Goal: Task Accomplishment & Management: Use online tool/utility

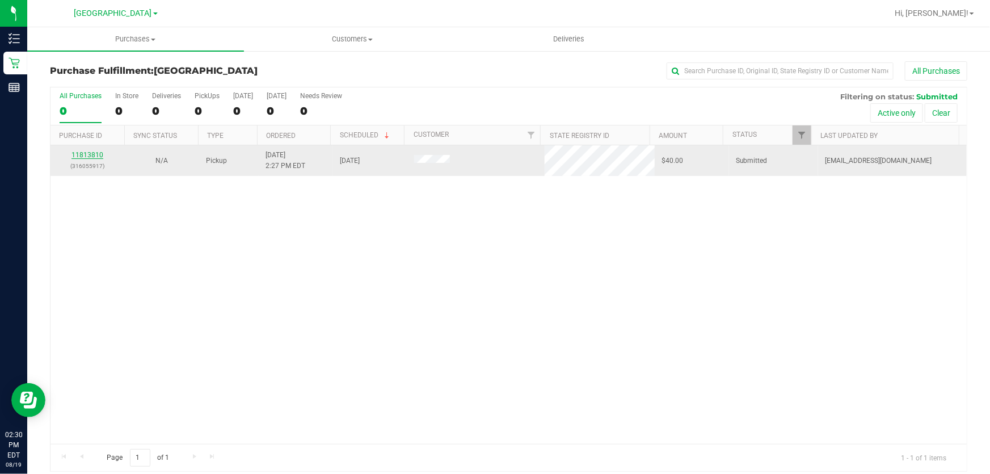
click at [89, 157] on link "11813810" at bounding box center [87, 155] width 32 height 8
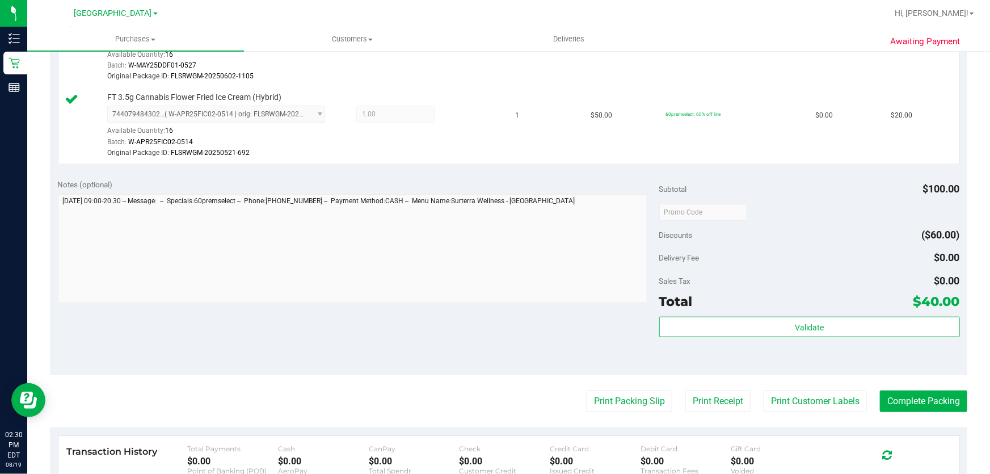
scroll to position [412, 0]
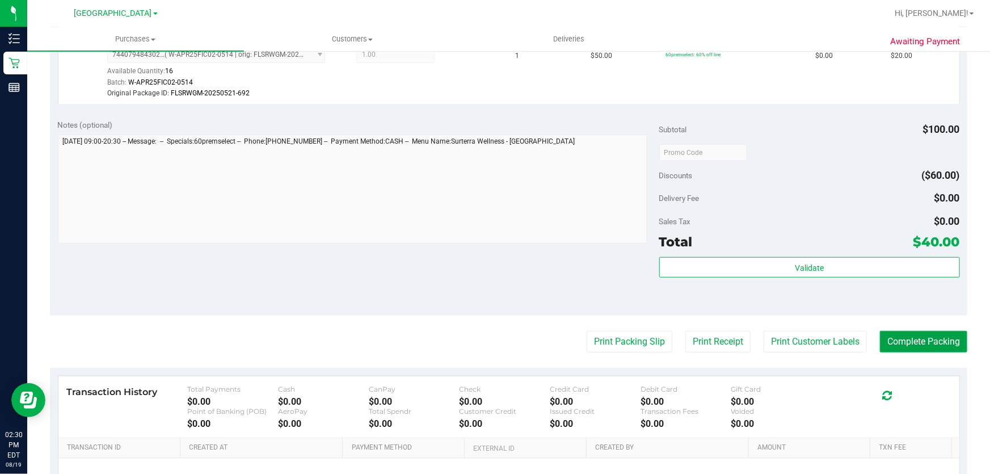
click at [910, 342] on button "Complete Packing" at bounding box center [923, 342] width 87 height 22
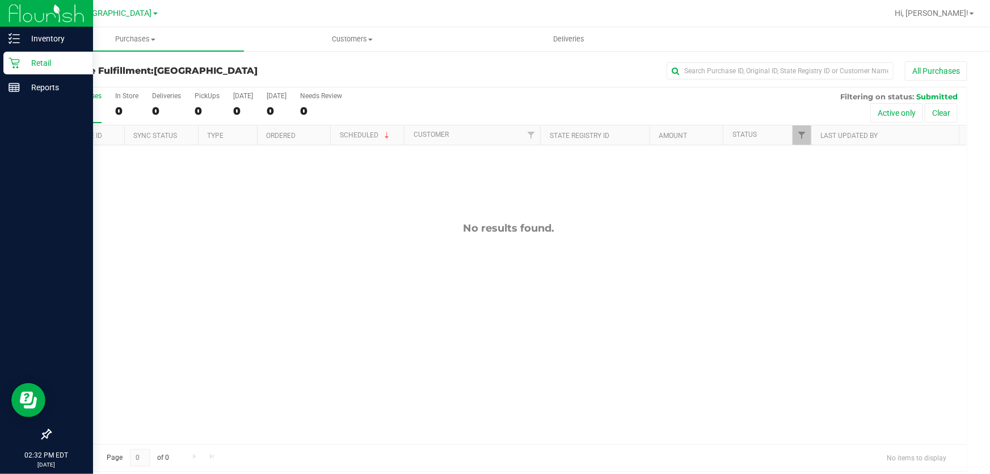
click at [31, 61] on p "Retail" at bounding box center [54, 63] width 68 height 14
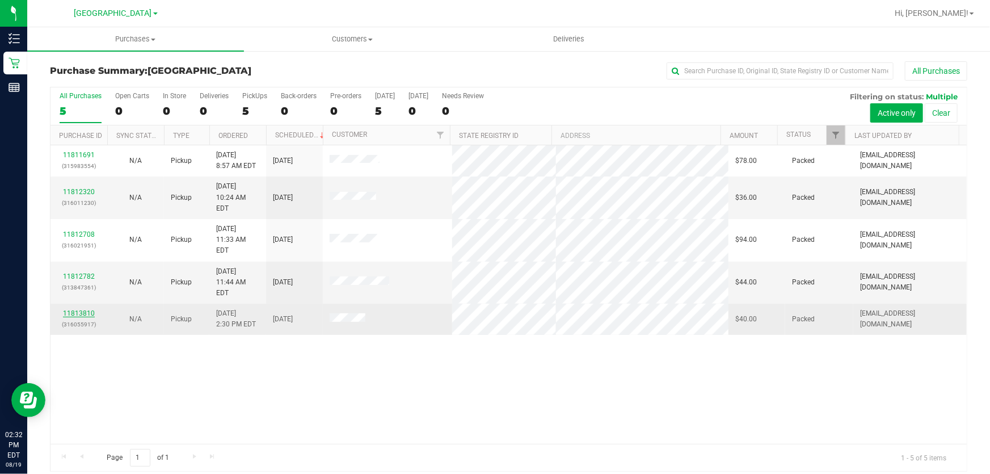
click at [77, 309] on link "11813810" at bounding box center [79, 313] width 32 height 8
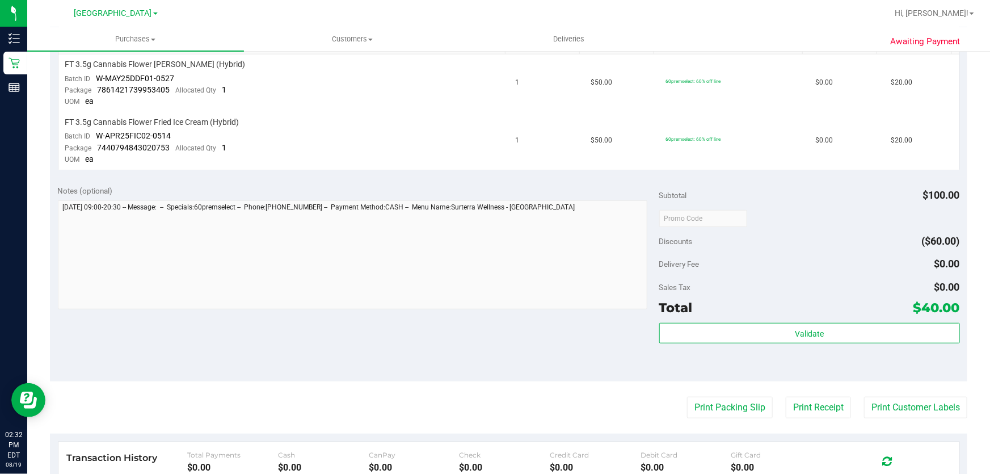
scroll to position [464, 0]
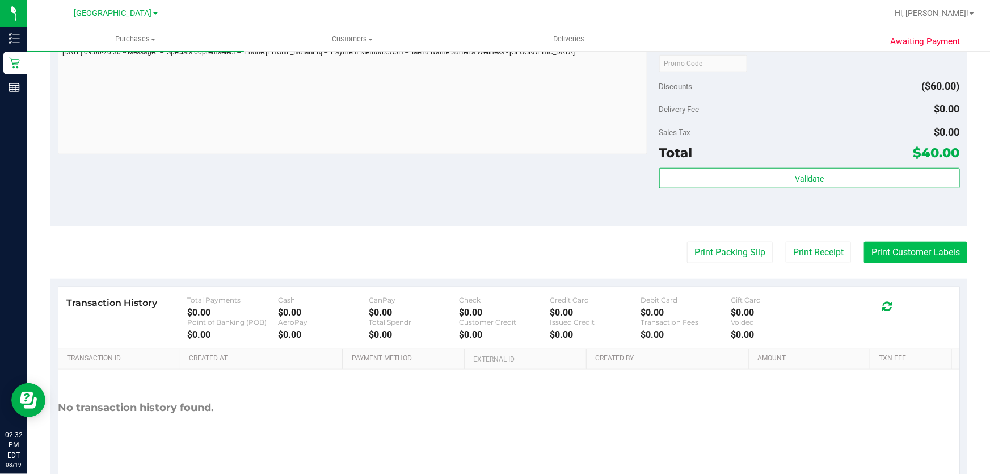
click at [910, 256] on button "Print Customer Labels" at bounding box center [915, 253] width 103 height 22
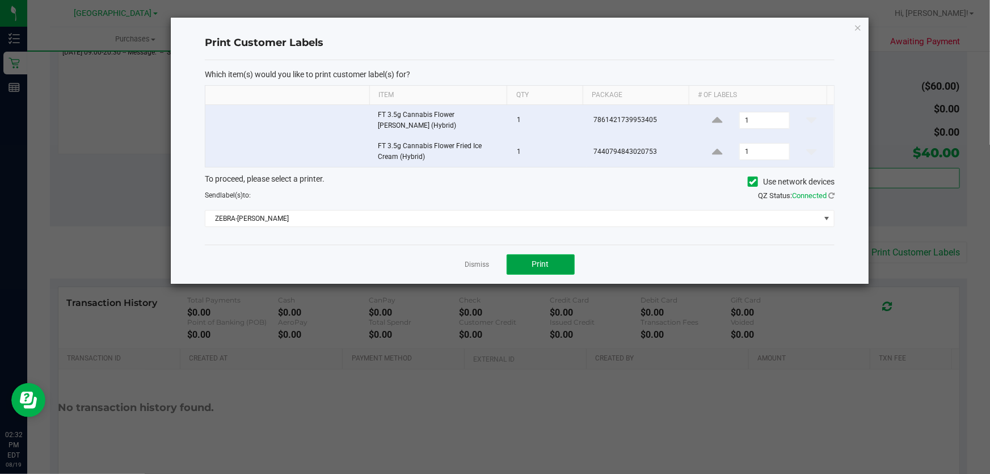
click at [531, 264] on button "Print" at bounding box center [540, 264] width 68 height 20
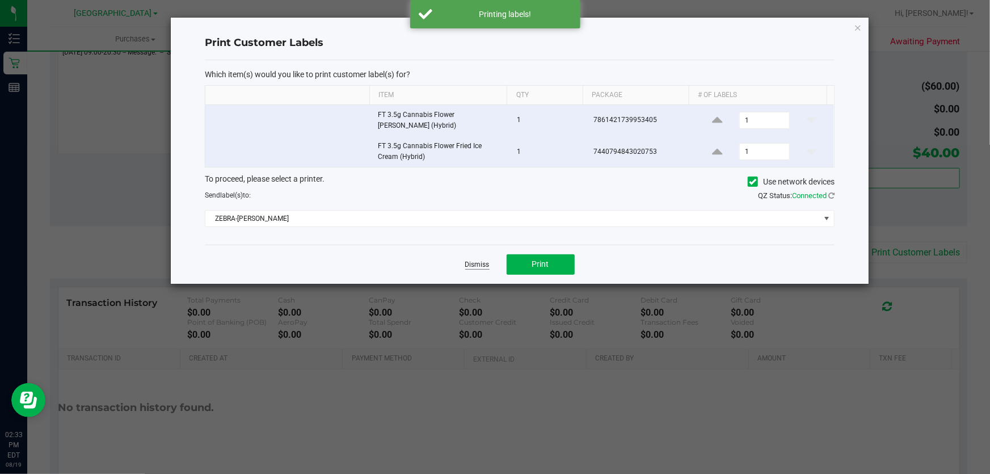
click at [481, 265] on link "Dismiss" at bounding box center [477, 265] width 24 height 10
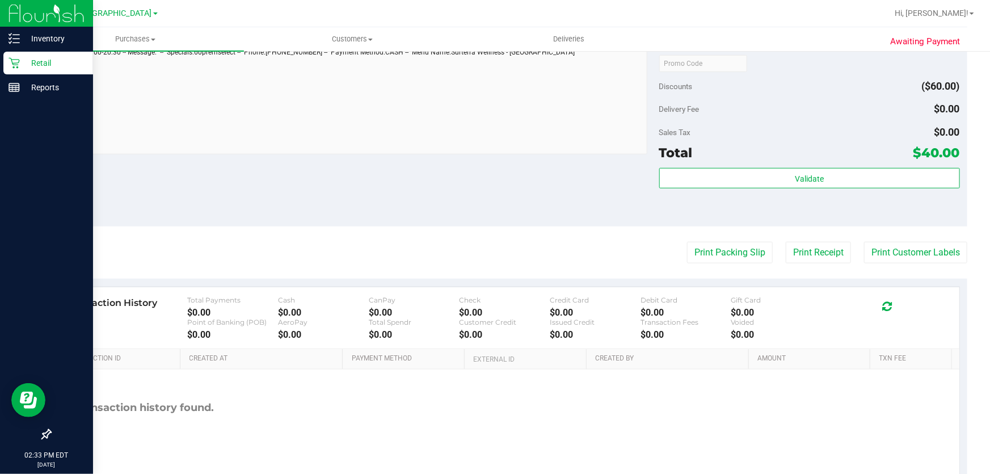
click at [24, 60] on p "Retail" at bounding box center [54, 63] width 68 height 14
